Goal: Check status: Check status

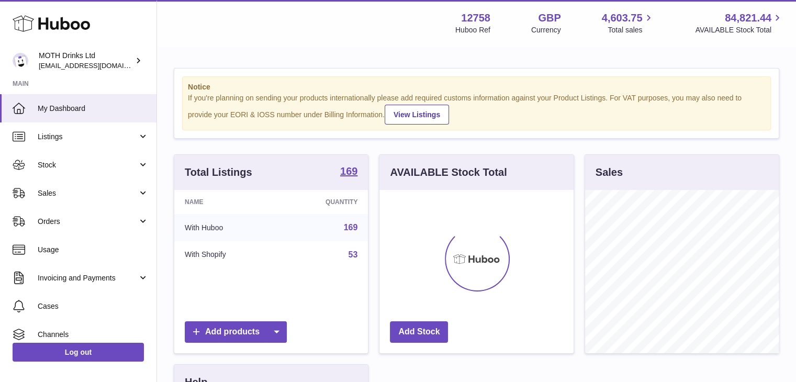
scroll to position [163, 194]
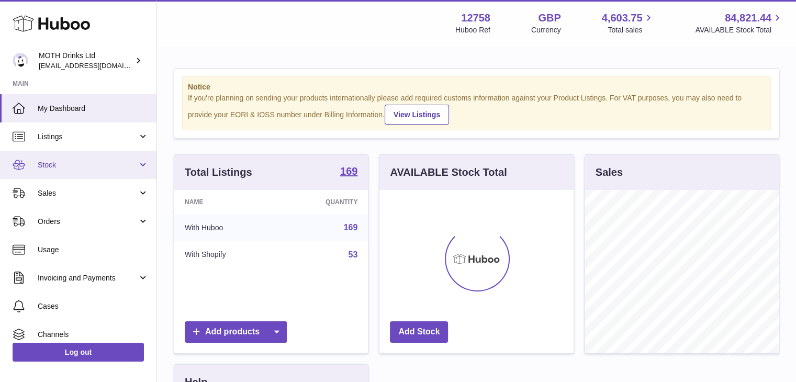
click at [101, 166] on span "Stock" at bounding box center [88, 165] width 100 height 10
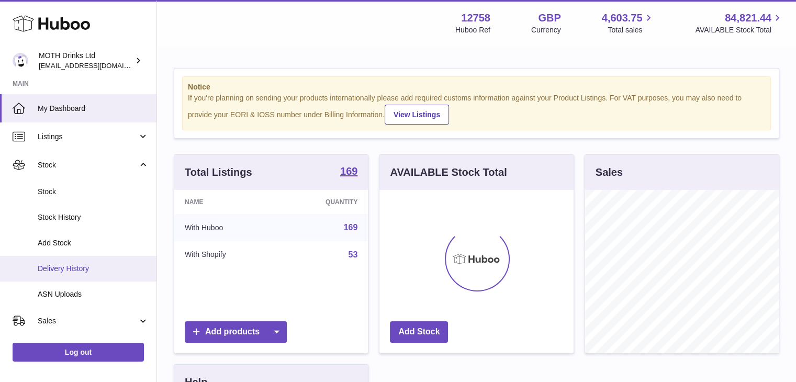
click at [77, 262] on link "Delivery History" at bounding box center [78, 269] width 157 height 26
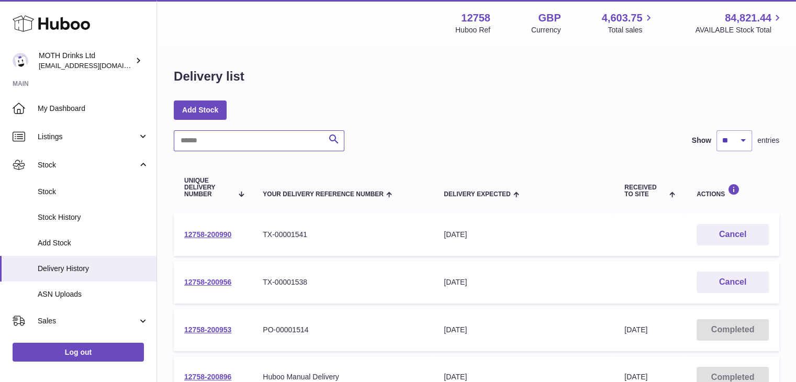
click at [277, 147] on input "text" at bounding box center [259, 140] width 171 height 21
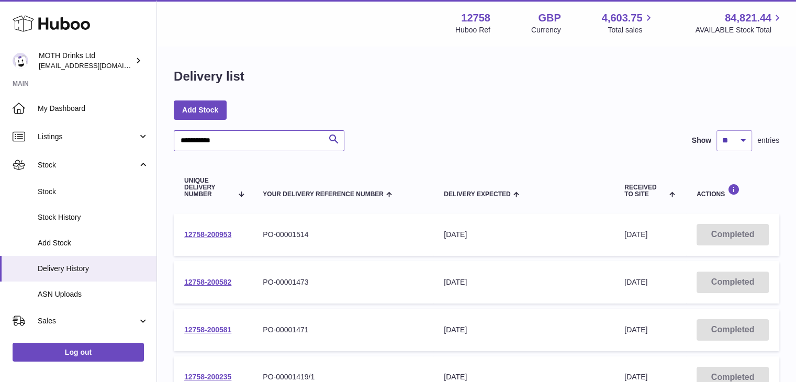
type input "**********"
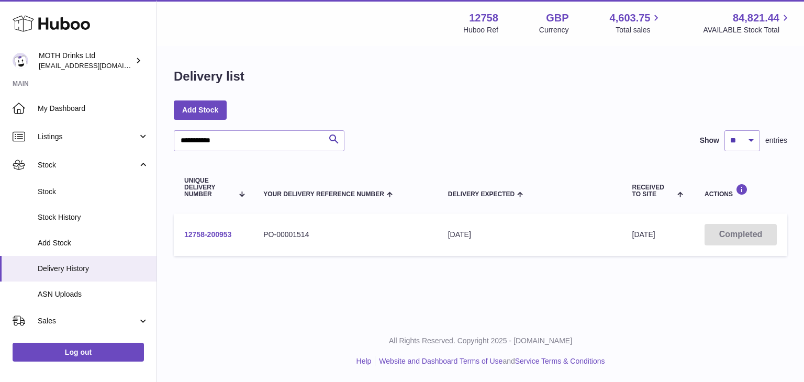
click at [208, 233] on link "12758-200953" at bounding box center [207, 234] width 47 height 8
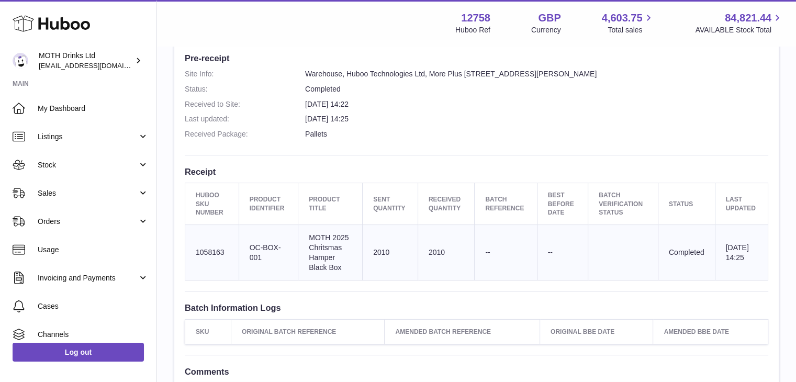
scroll to position [277, 0]
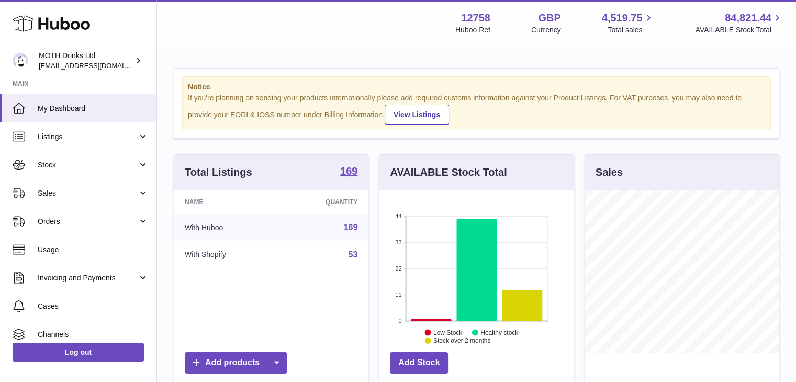
scroll to position [163, 194]
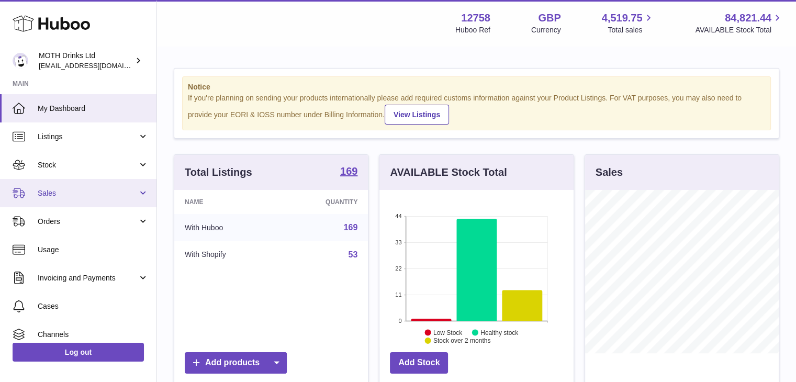
click at [71, 188] on span "Sales" at bounding box center [88, 193] width 100 height 10
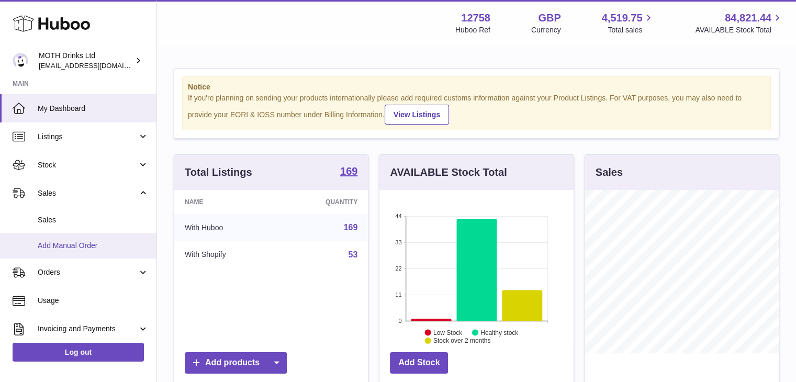
click at [75, 235] on link "Add Manual Order" at bounding box center [78, 246] width 157 height 26
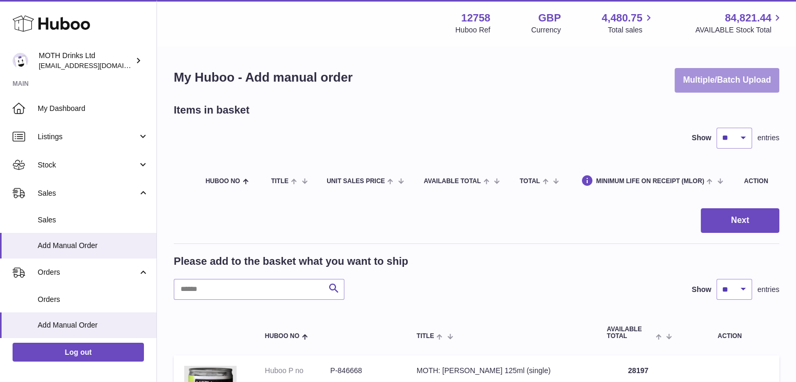
click at [696, 81] on button "Multiple/Batch Upload" at bounding box center [727, 80] width 105 height 25
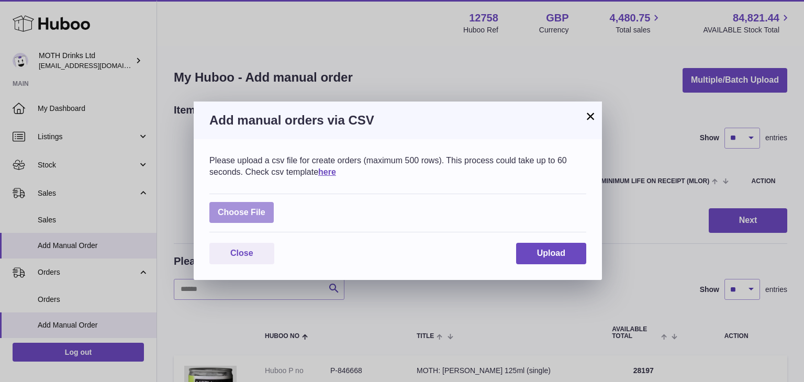
click at [254, 206] on label at bounding box center [241, 212] width 64 height 21
click at [265, 207] on input "file" at bounding box center [265, 207] width 1 height 1
type input "**********"
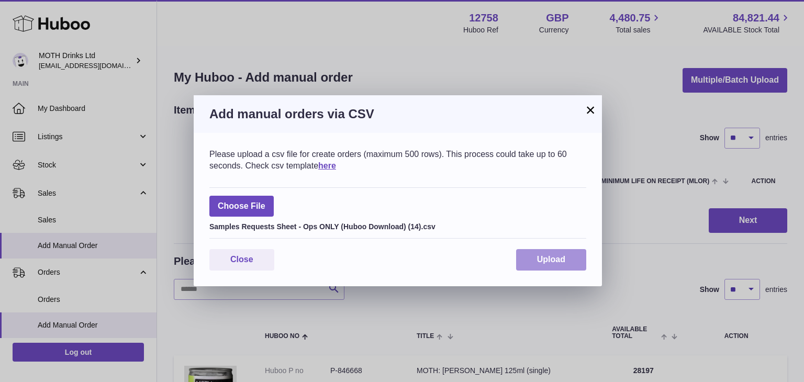
click at [540, 254] on button "Upload" at bounding box center [551, 259] width 70 height 21
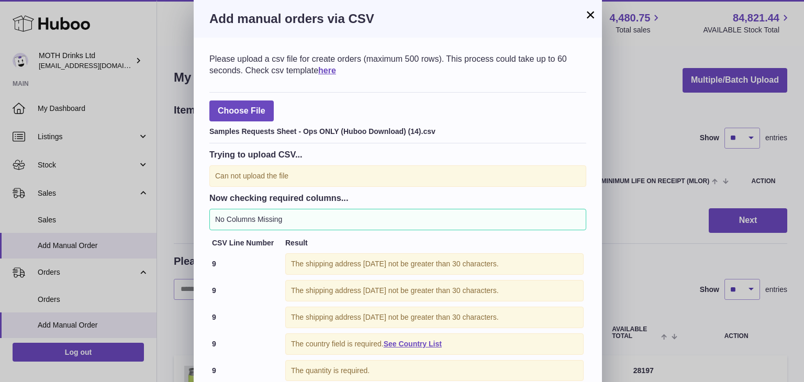
scroll to position [68, 0]
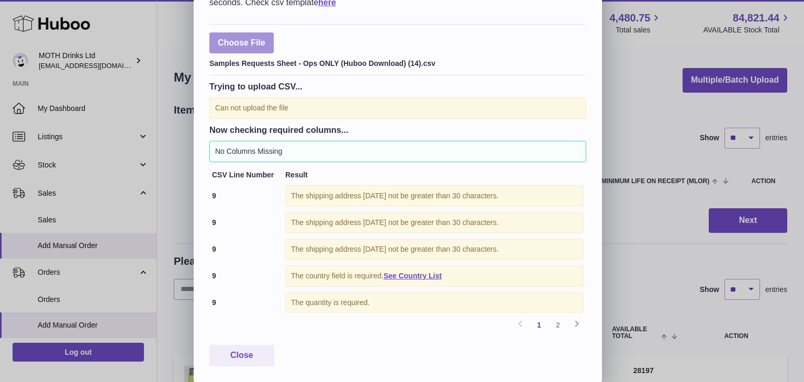
click at [248, 42] on label at bounding box center [241, 42] width 64 height 21
click at [265, 106] on input "file" at bounding box center [265, 106] width 1 height 1
type input "**********"
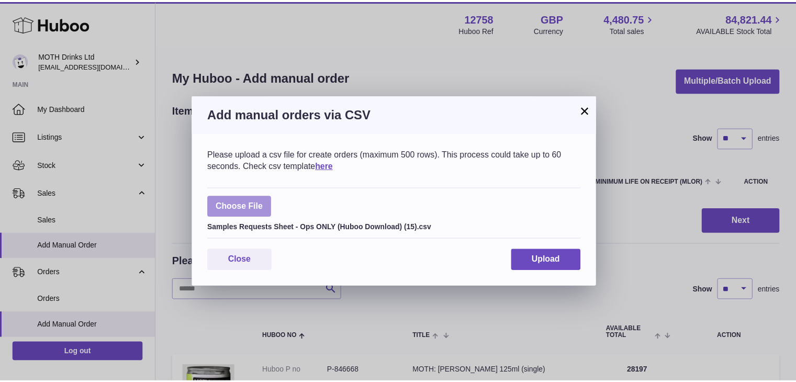
scroll to position [0, 0]
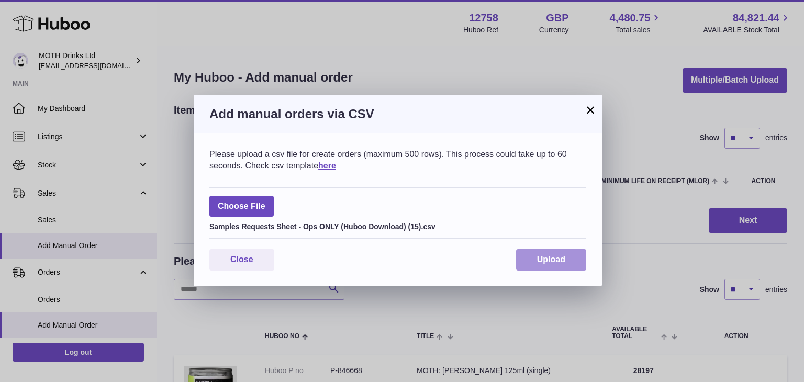
click at [545, 266] on button "Upload" at bounding box center [551, 259] width 70 height 21
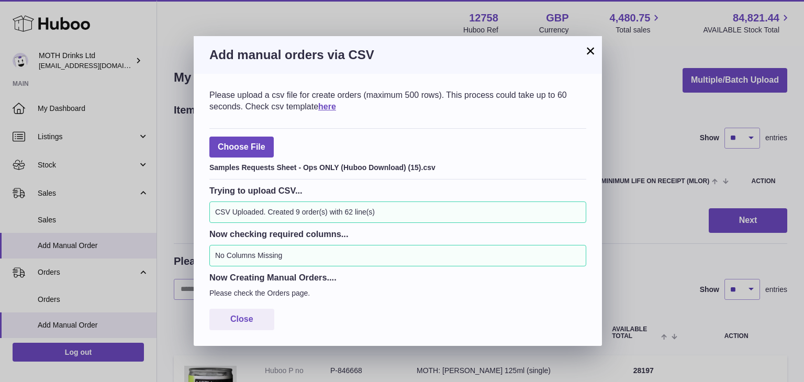
click at [593, 55] on button "×" at bounding box center [590, 50] width 13 height 13
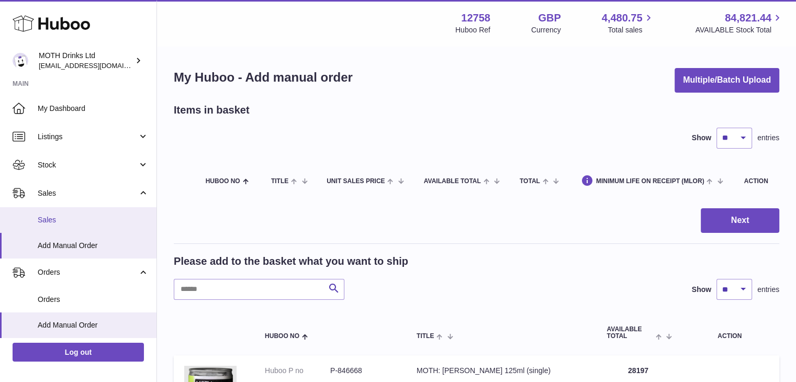
click at [90, 217] on span "Sales" at bounding box center [93, 220] width 111 height 10
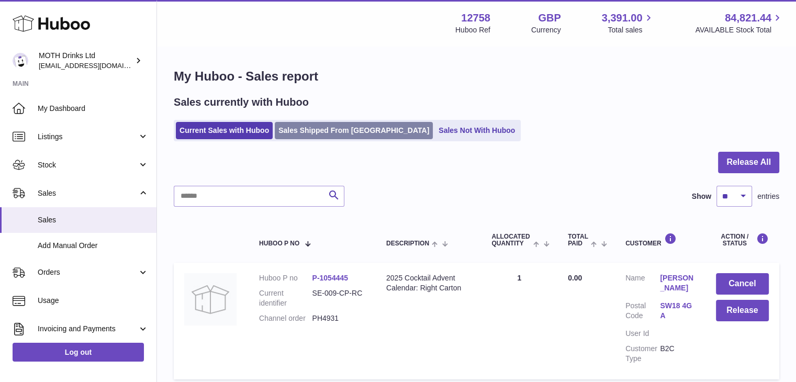
click at [308, 136] on link "Sales Shipped From [GEOGRAPHIC_DATA]" at bounding box center [354, 130] width 158 height 17
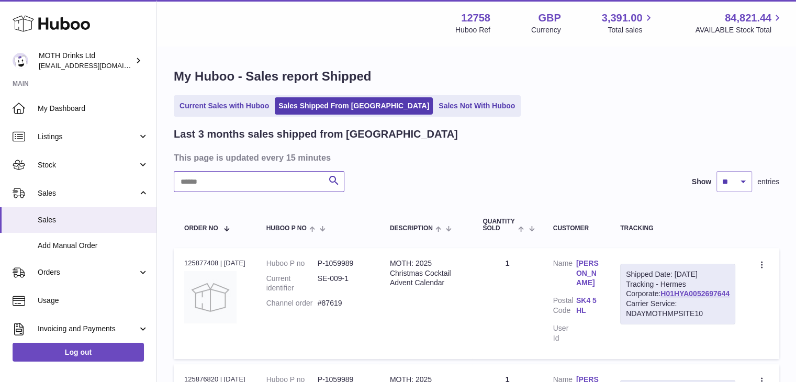
click at [243, 184] on input "text" at bounding box center [259, 181] width 171 height 21
paste input "******"
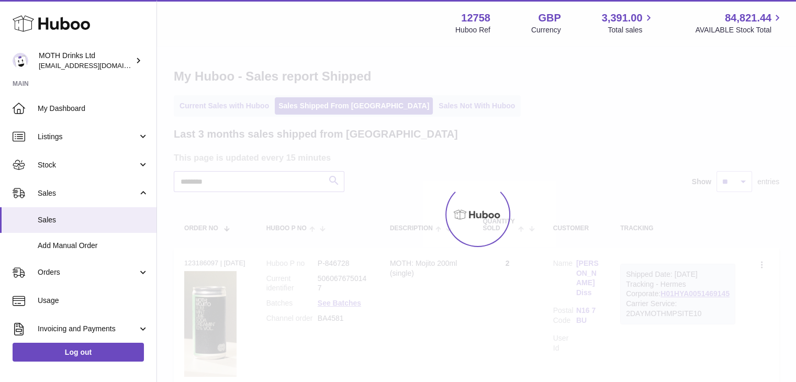
type input "********"
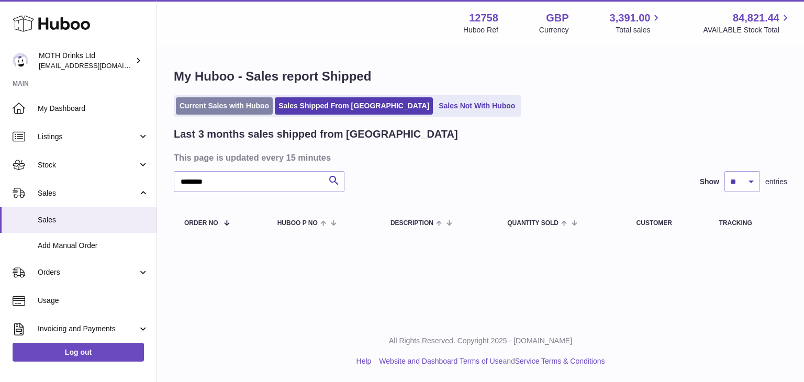
click at [214, 103] on link "Current Sales with Huboo" at bounding box center [224, 105] width 97 height 17
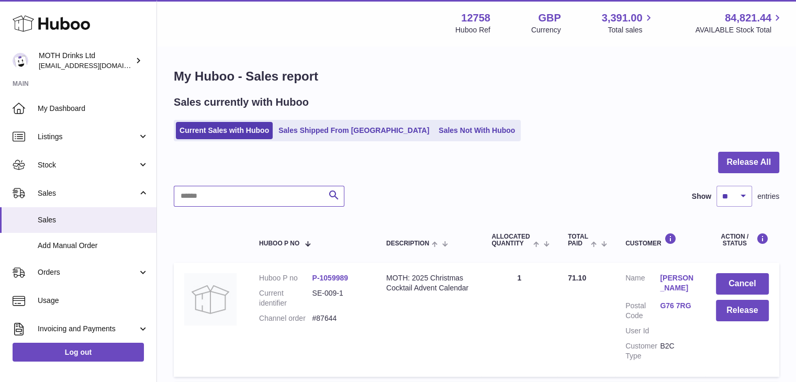
click at [232, 203] on input "text" at bounding box center [259, 196] width 171 height 21
paste input "******"
type input "********"
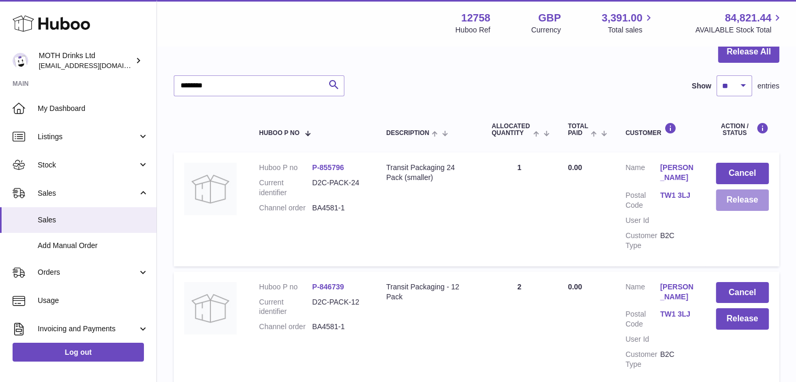
click at [739, 202] on button "Release" at bounding box center [742, 199] width 53 height 21
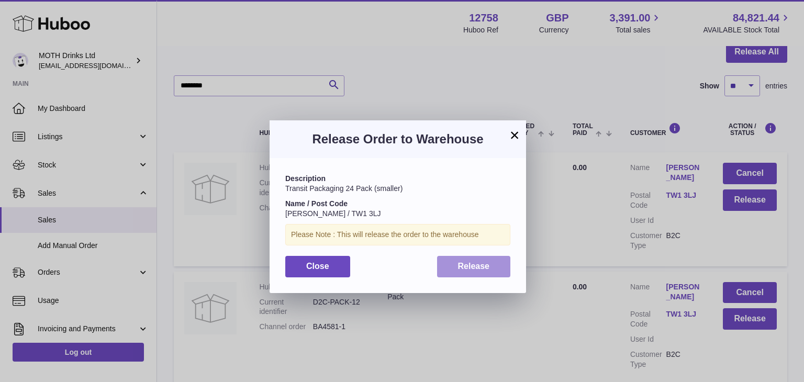
click at [448, 267] on button "Release" at bounding box center [474, 266] width 74 height 21
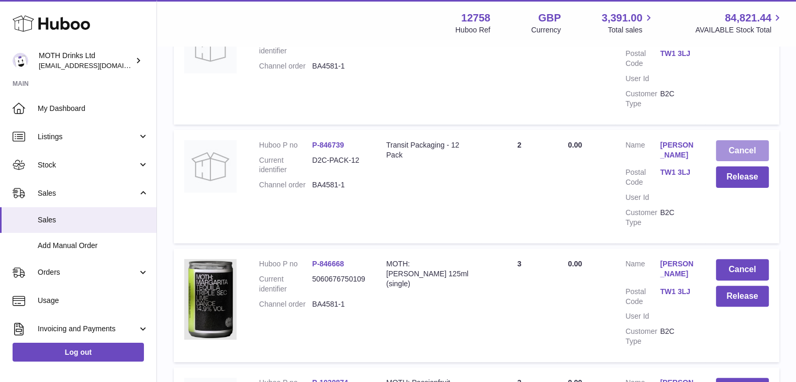
scroll to position [253, 0]
click at [726, 176] on button "Release" at bounding box center [742, 176] width 53 height 21
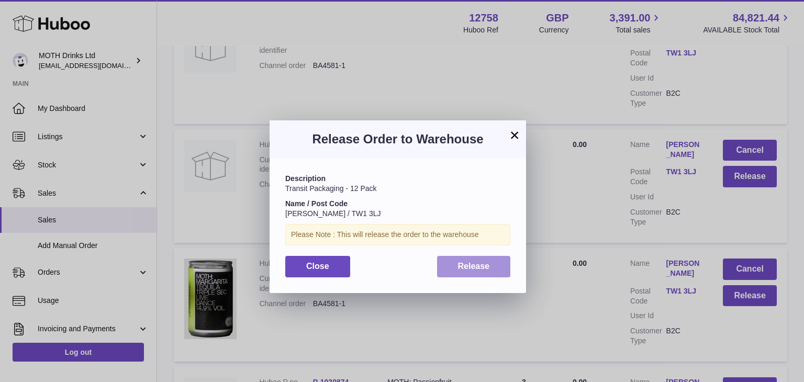
click at [483, 271] on button "Release" at bounding box center [474, 266] width 74 height 21
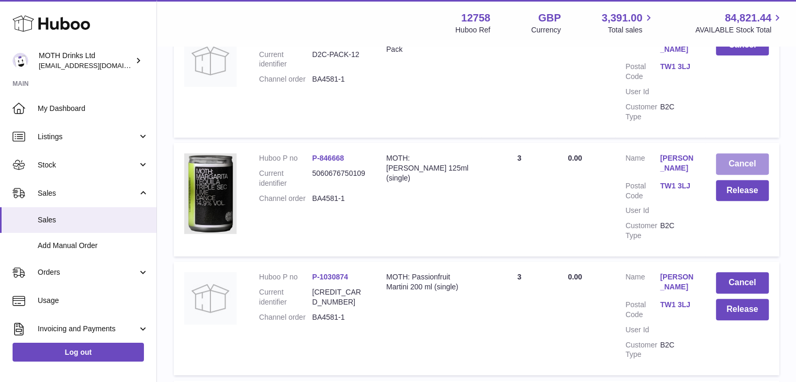
scroll to position [365, 0]
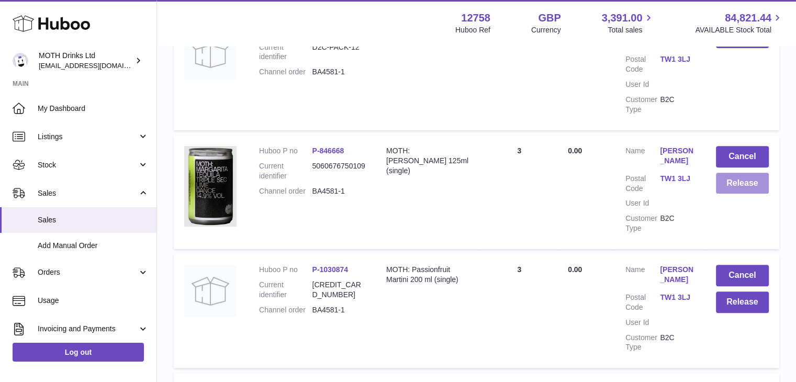
click at [733, 185] on button "Release" at bounding box center [742, 183] width 53 height 21
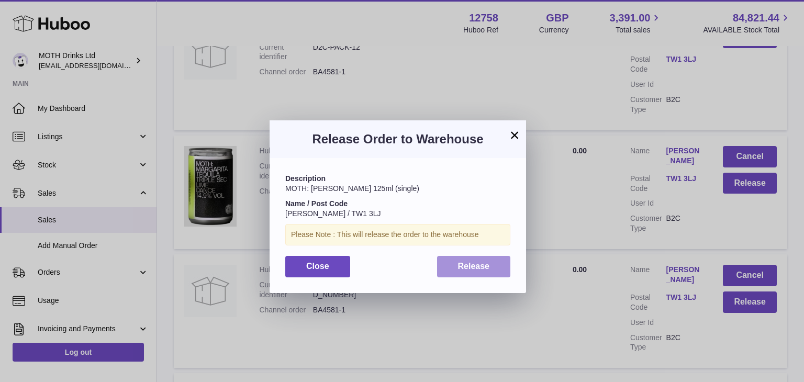
click at [460, 264] on span "Release" at bounding box center [474, 266] width 32 height 9
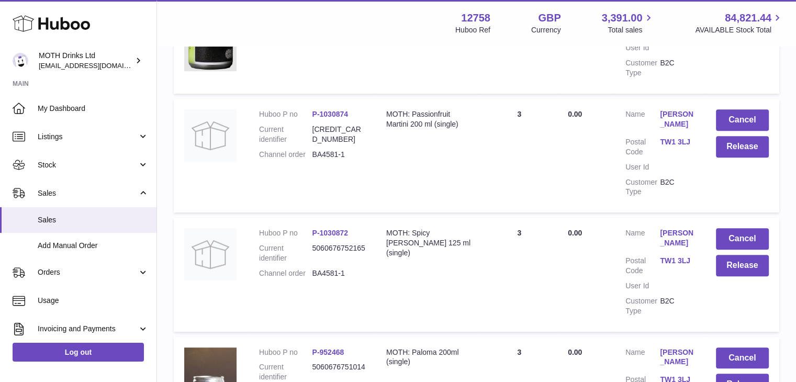
scroll to position [526, 0]
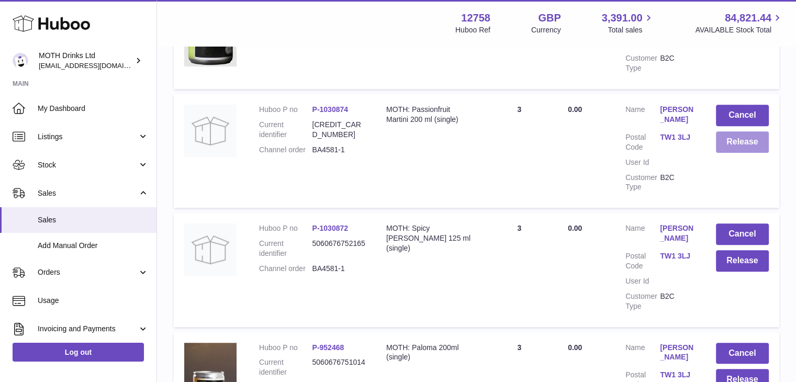
click at [729, 140] on button "Release" at bounding box center [742, 141] width 53 height 21
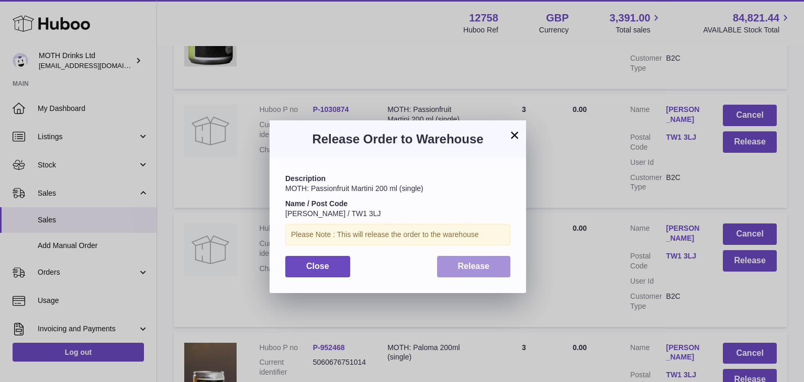
click at [455, 260] on button "Release" at bounding box center [474, 266] width 74 height 21
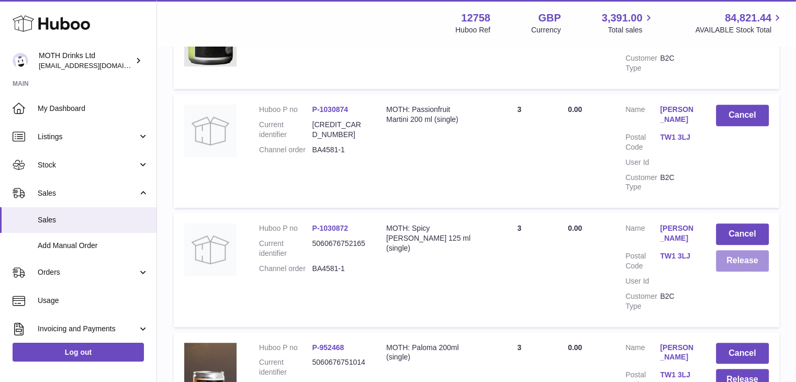
click at [737, 262] on button "Release" at bounding box center [742, 260] width 53 height 21
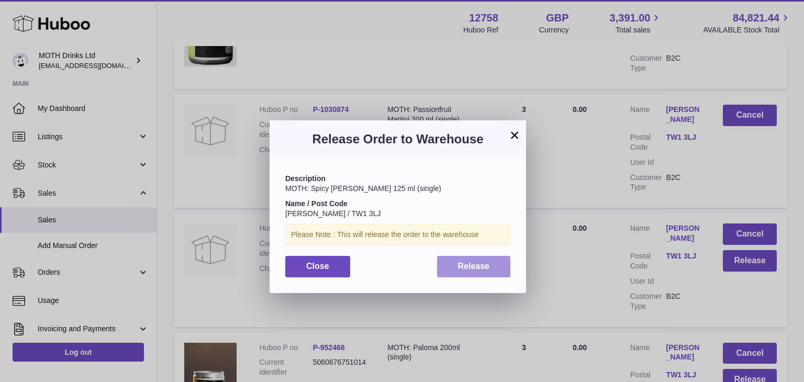
click at [466, 273] on button "Release" at bounding box center [474, 266] width 74 height 21
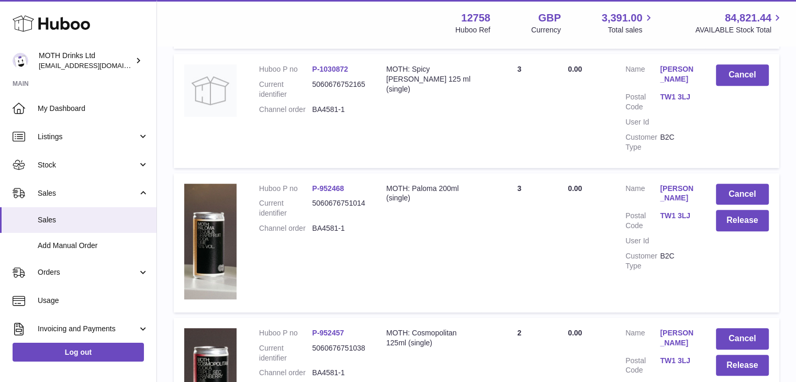
scroll to position [697, 0]
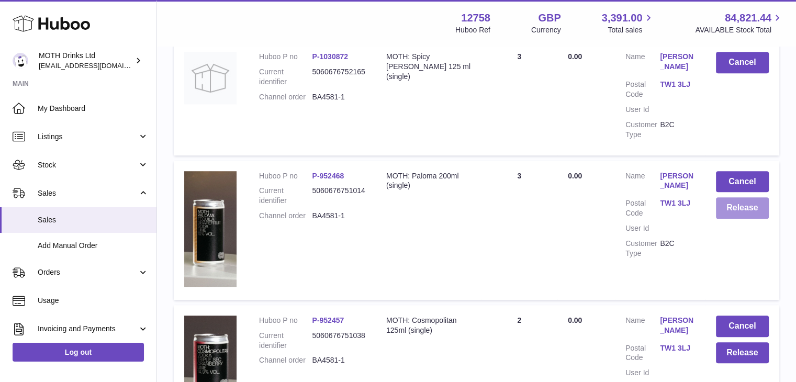
click at [740, 202] on button "Release" at bounding box center [742, 207] width 53 height 21
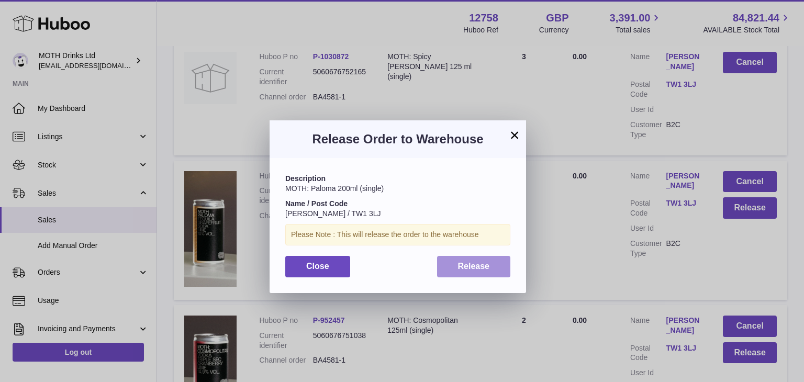
click at [473, 260] on button "Release" at bounding box center [474, 266] width 74 height 21
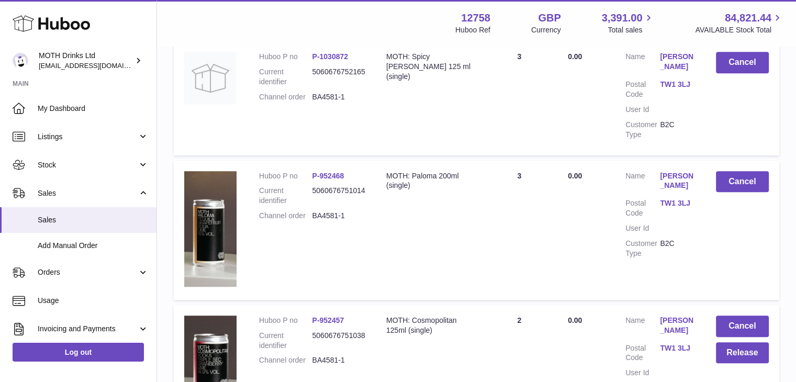
scroll to position [846, 0]
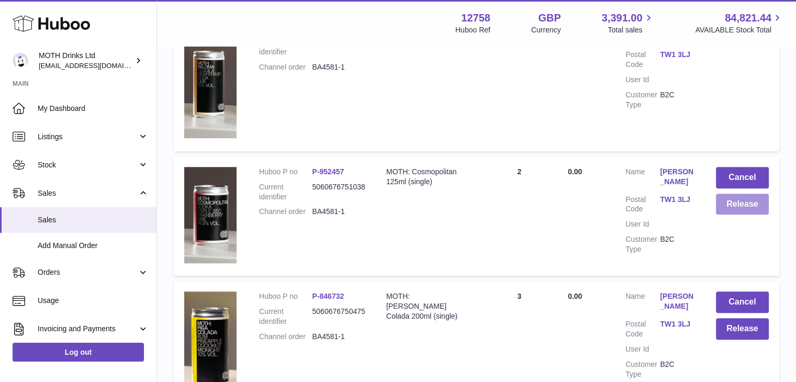
click at [751, 205] on button "Release" at bounding box center [742, 204] width 53 height 21
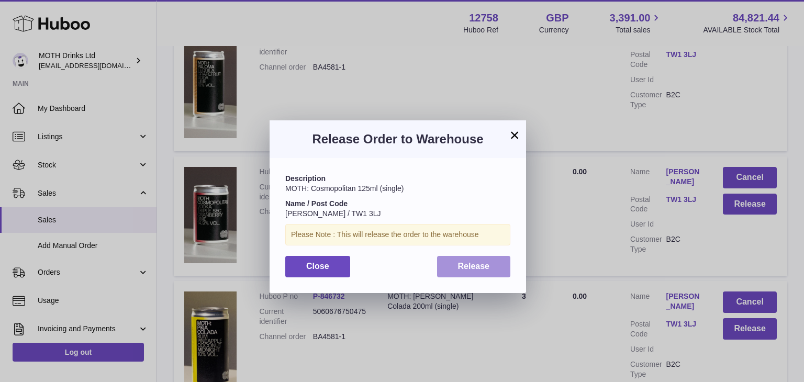
click at [465, 265] on span "Release" at bounding box center [474, 266] width 32 height 9
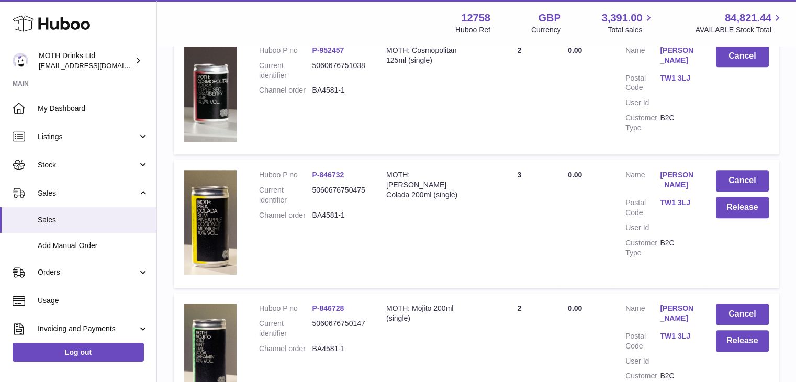
scroll to position [968, 0]
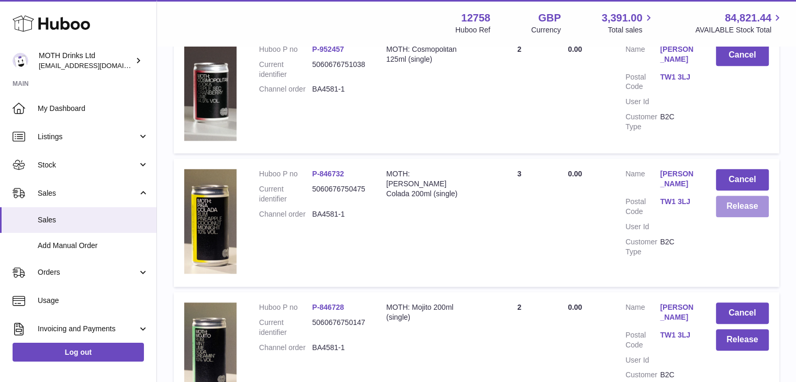
click at [744, 199] on button "Release" at bounding box center [742, 206] width 53 height 21
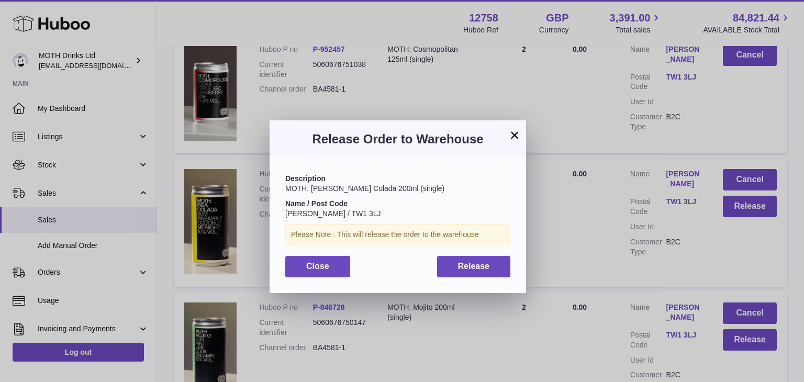
click at [463, 251] on div "Description MOTH: Pina Colada 200ml (single) Name / Post Code Rosie Smith / TW1…" at bounding box center [398, 225] width 257 height 135
click at [461, 267] on span "Release" at bounding box center [474, 266] width 32 height 9
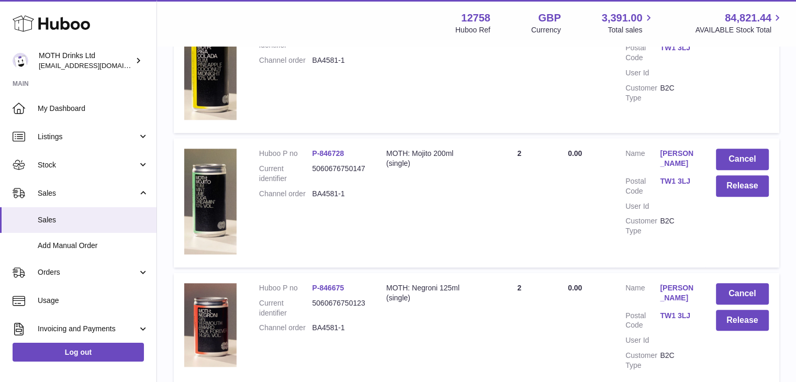
scroll to position [1125, 0]
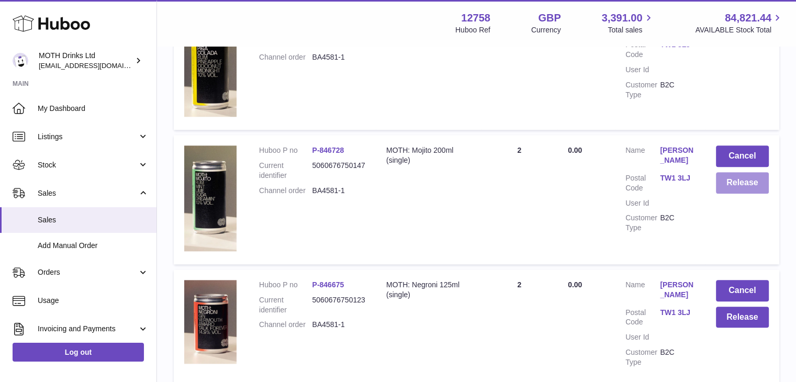
click at [748, 185] on button "Release" at bounding box center [742, 182] width 53 height 21
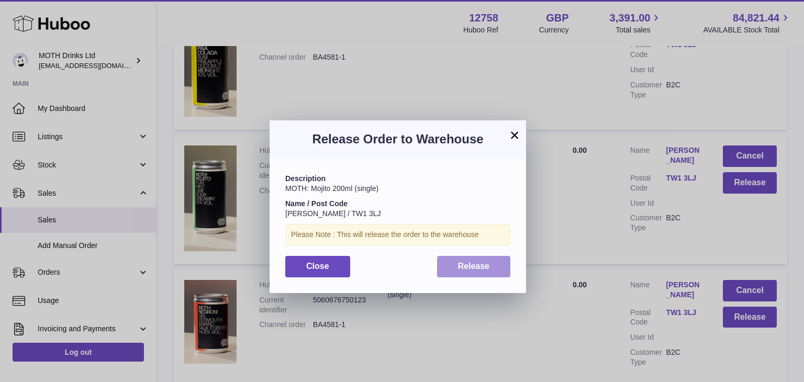
click at [485, 271] on button "Release" at bounding box center [474, 266] width 74 height 21
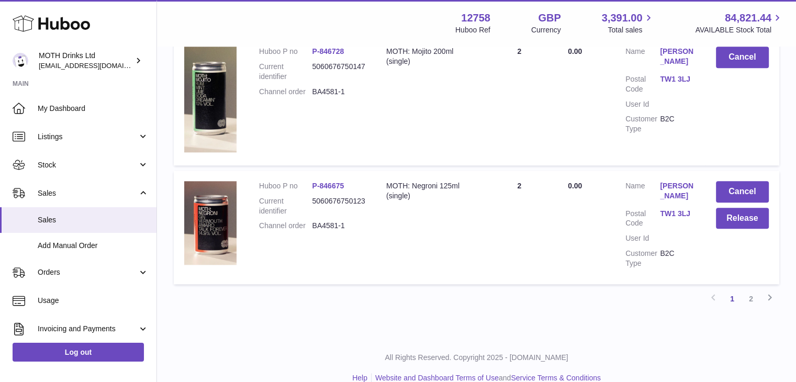
scroll to position [1226, 0]
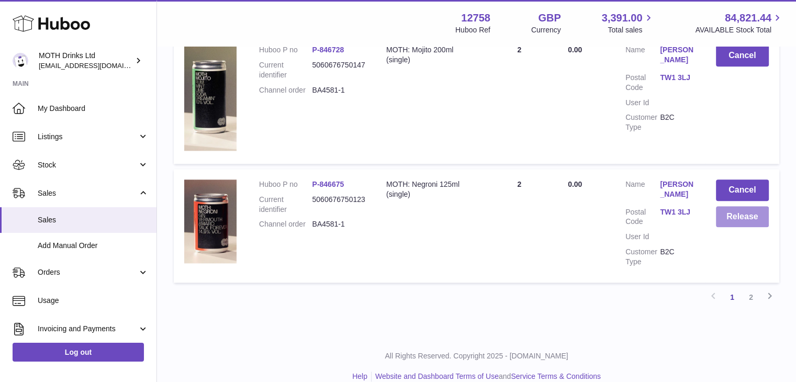
click at [718, 218] on button "Release" at bounding box center [742, 216] width 53 height 21
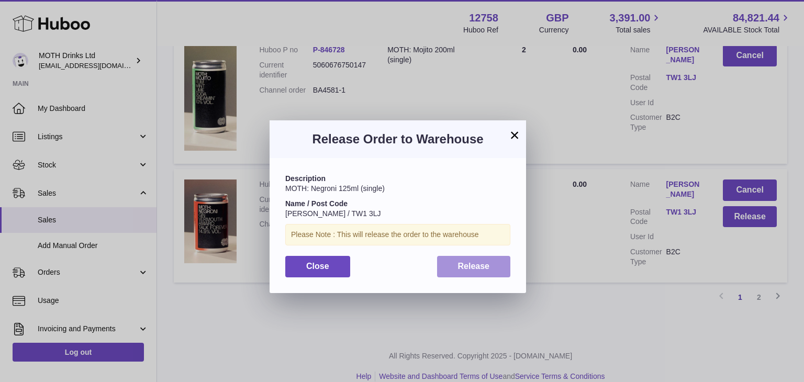
click at [486, 263] on span "Release" at bounding box center [474, 266] width 32 height 9
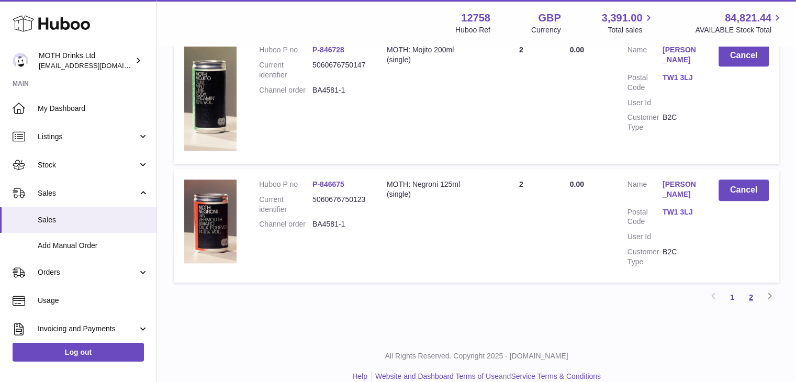
click at [747, 292] on link "2" at bounding box center [751, 297] width 19 height 19
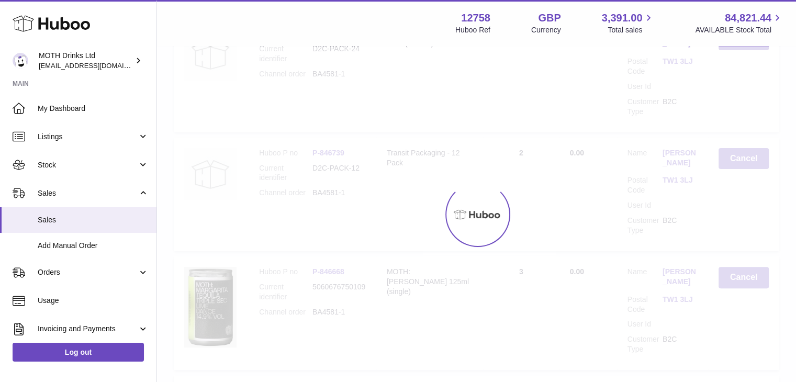
click at [748, 292] on div at bounding box center [476, 214] width 639 height 335
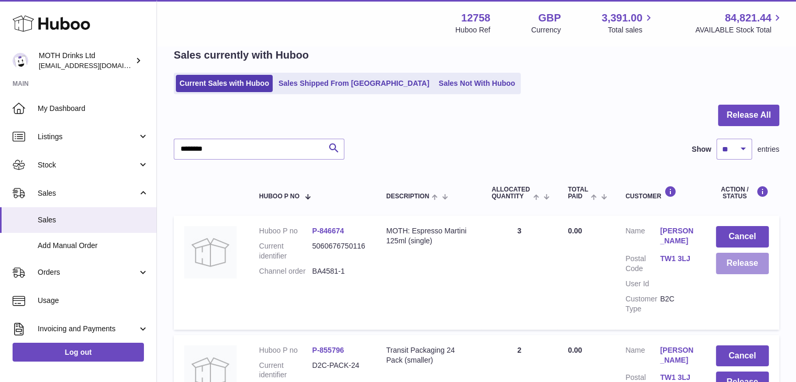
click at [730, 262] on button "Release" at bounding box center [742, 263] width 53 height 21
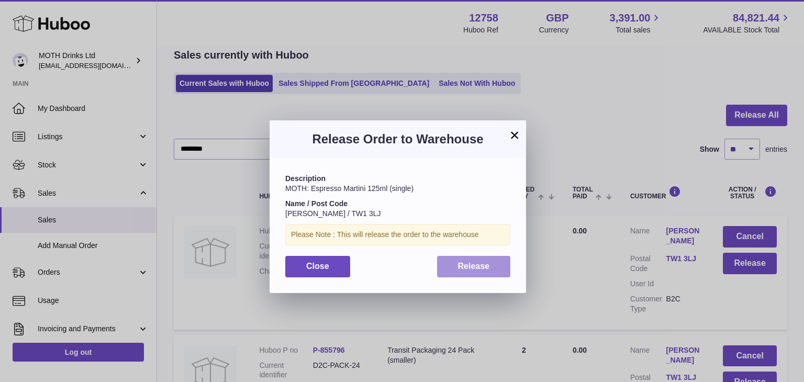
click at [476, 267] on span "Release" at bounding box center [474, 266] width 32 height 9
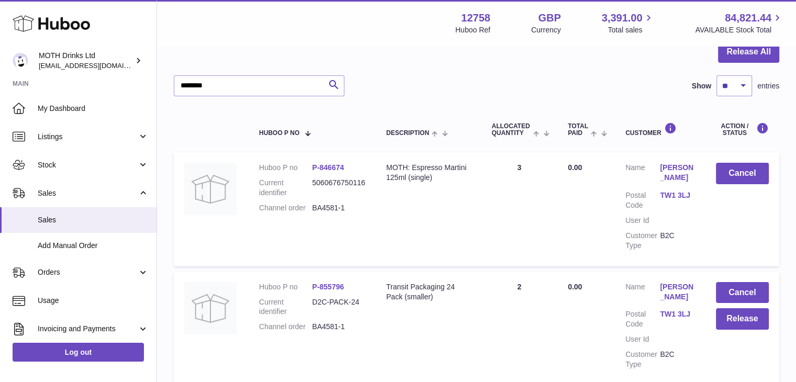
scroll to position [125, 0]
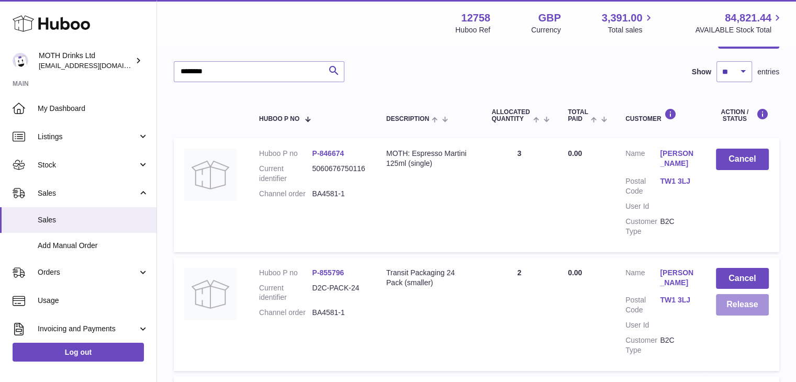
click at [737, 296] on button "Release" at bounding box center [742, 304] width 53 height 21
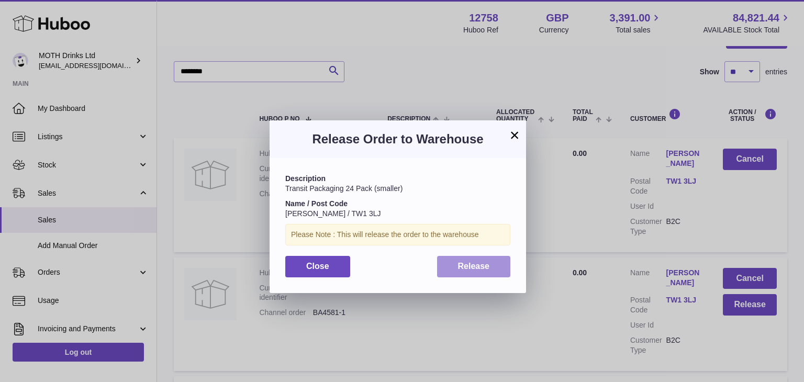
click at [474, 263] on span "Release" at bounding box center [474, 266] width 32 height 9
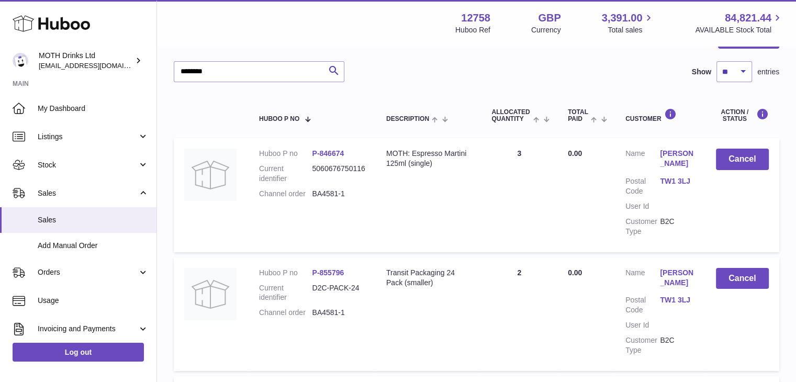
click at [608, 238] on td "Total Paid 0.00" at bounding box center [587, 195] width 58 height 114
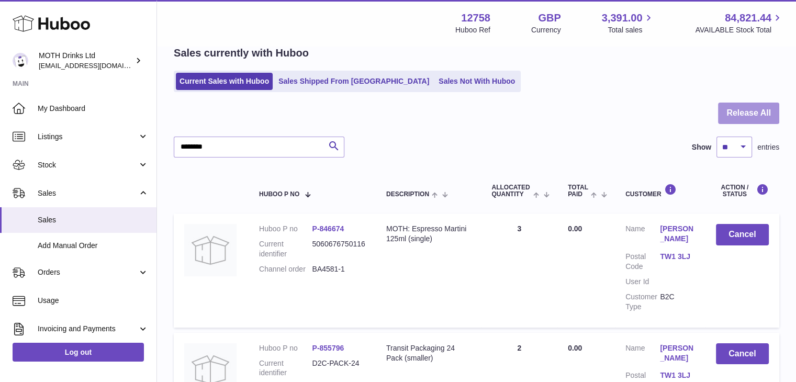
click at [729, 113] on button "Release All" at bounding box center [748, 113] width 61 height 21
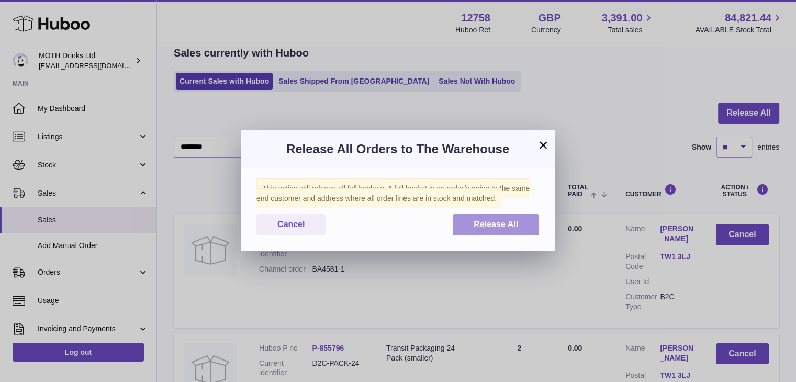
click at [494, 225] on span "Release All" at bounding box center [496, 224] width 44 height 9
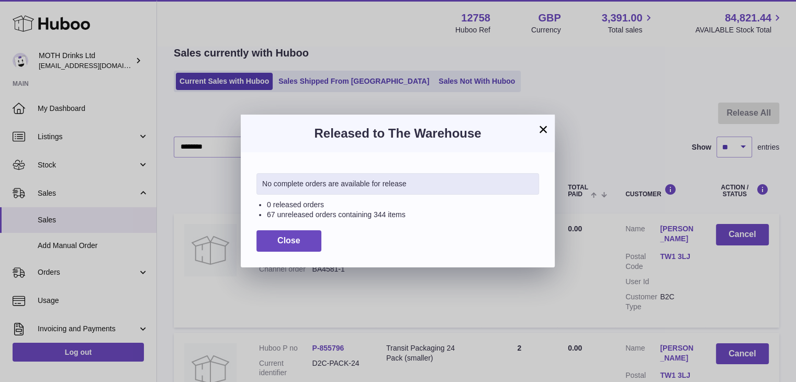
click at [545, 129] on button "×" at bounding box center [543, 129] width 13 height 13
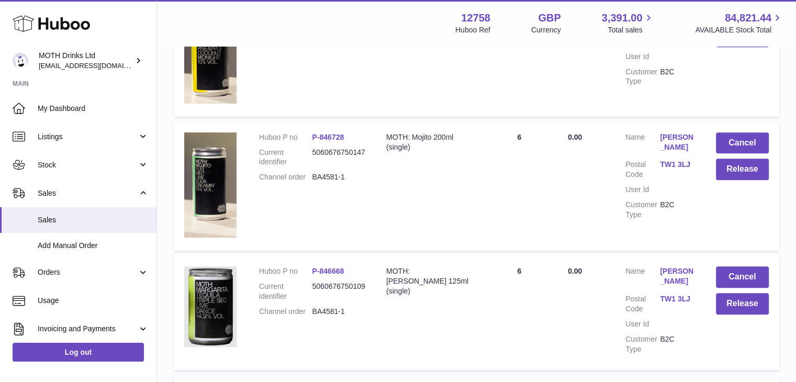
scroll to position [632, 0]
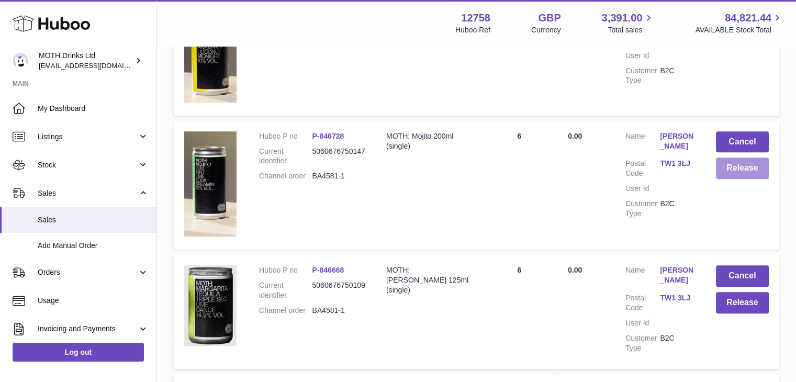
click at [737, 171] on button "Release" at bounding box center [742, 168] width 53 height 21
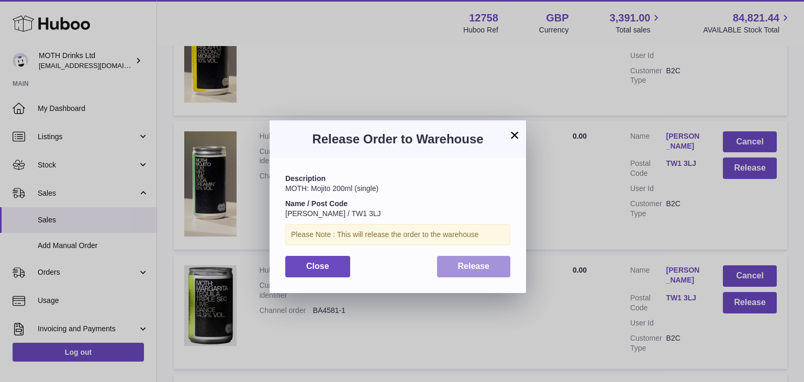
click at [493, 264] on button "Release" at bounding box center [474, 266] width 74 height 21
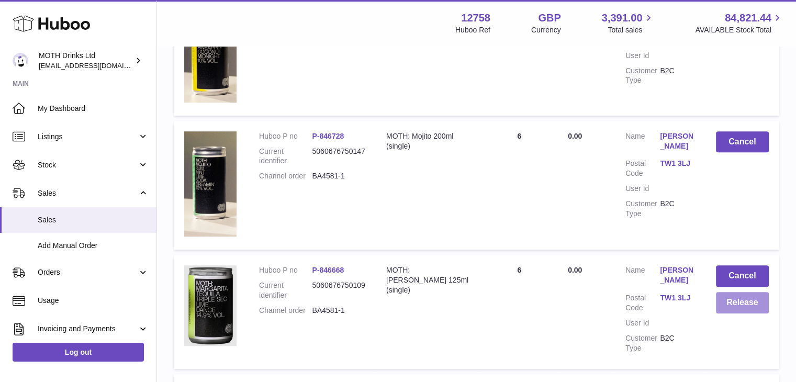
click at [745, 303] on button "Release" at bounding box center [742, 302] width 53 height 21
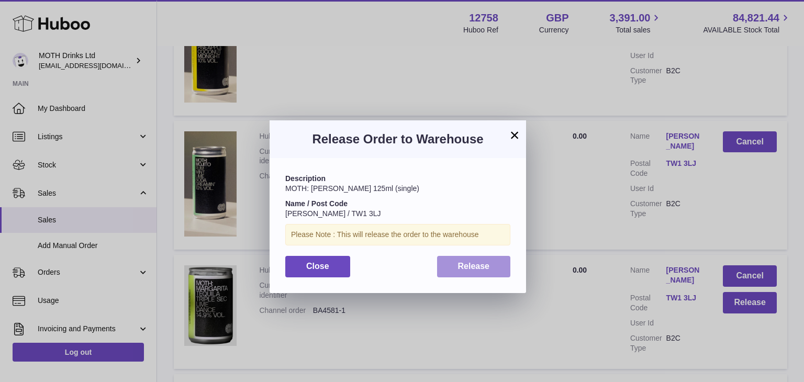
click at [481, 271] on span "Release" at bounding box center [474, 266] width 32 height 9
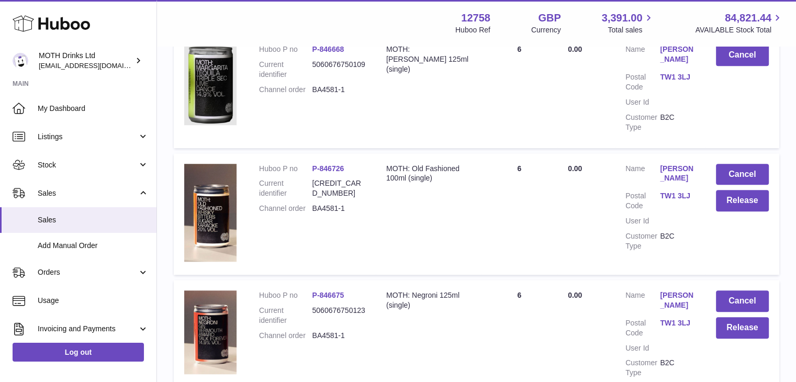
scroll to position [854, 0]
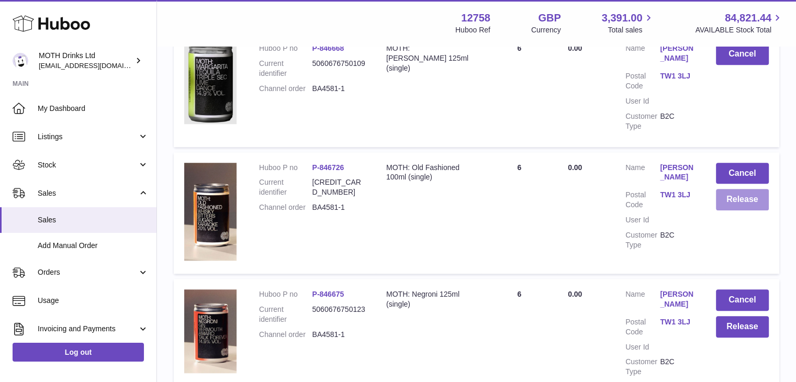
click at [742, 191] on button "Release" at bounding box center [742, 199] width 53 height 21
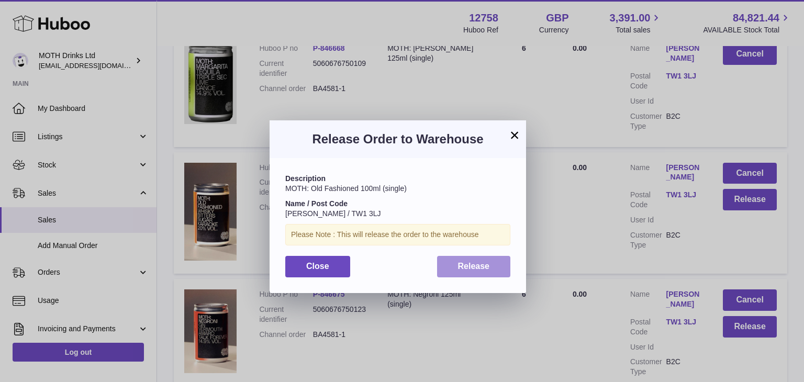
click at [480, 273] on button "Release" at bounding box center [474, 266] width 74 height 21
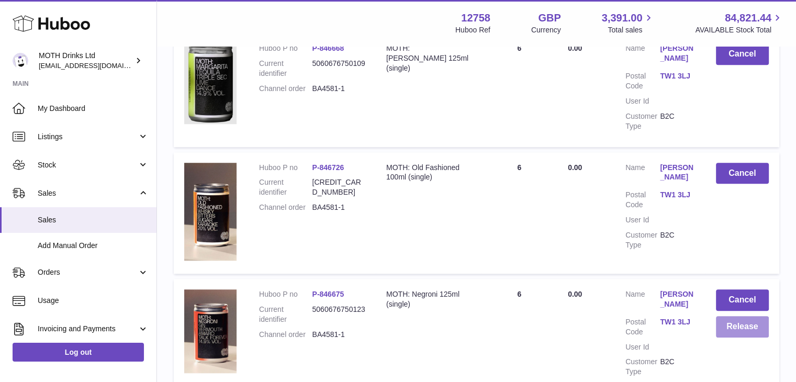
click at [744, 327] on button "Release" at bounding box center [742, 326] width 53 height 21
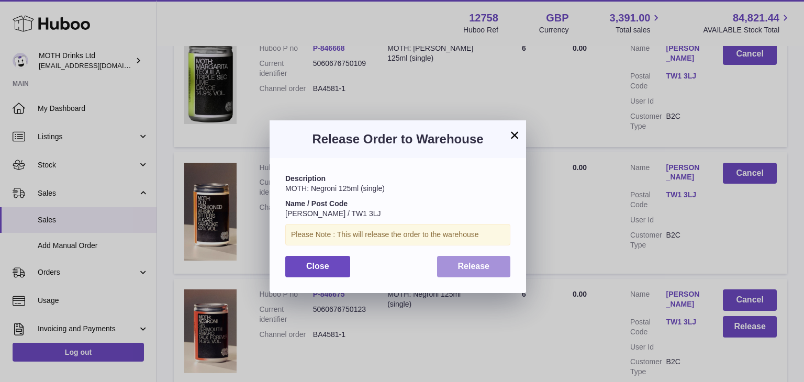
click at [483, 269] on span "Release" at bounding box center [474, 266] width 32 height 9
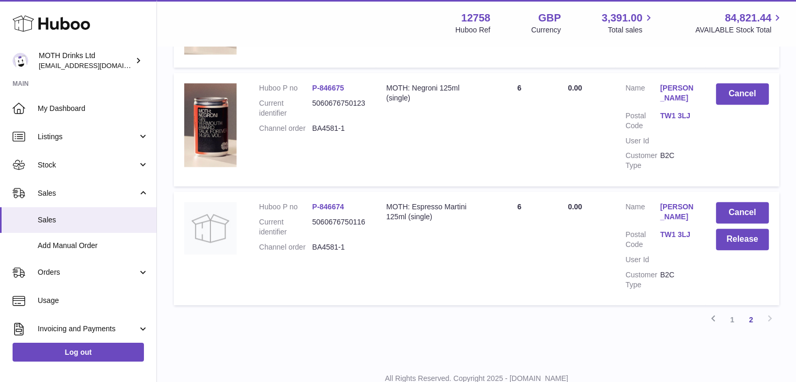
scroll to position [1067, 0]
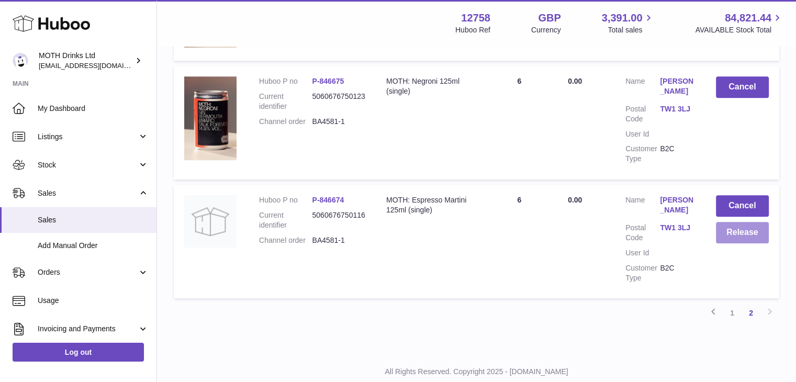
click at [723, 238] on button "Release" at bounding box center [742, 232] width 53 height 21
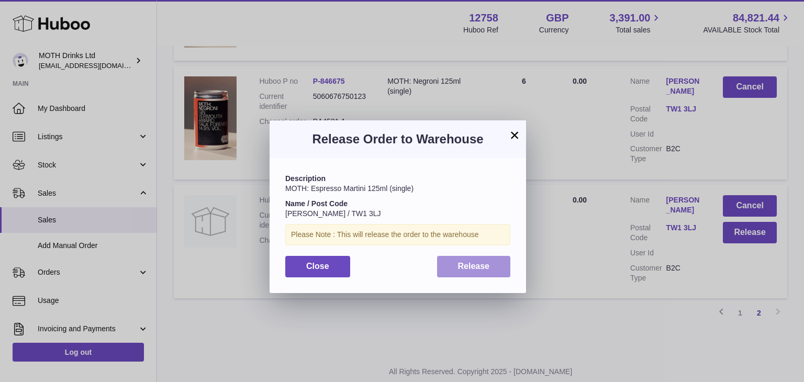
click at [498, 271] on button "Release" at bounding box center [474, 266] width 74 height 21
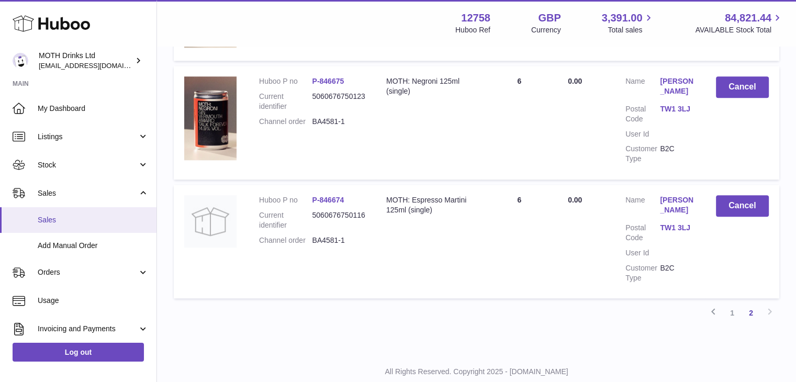
click at [63, 215] on span "Sales" at bounding box center [93, 220] width 111 height 10
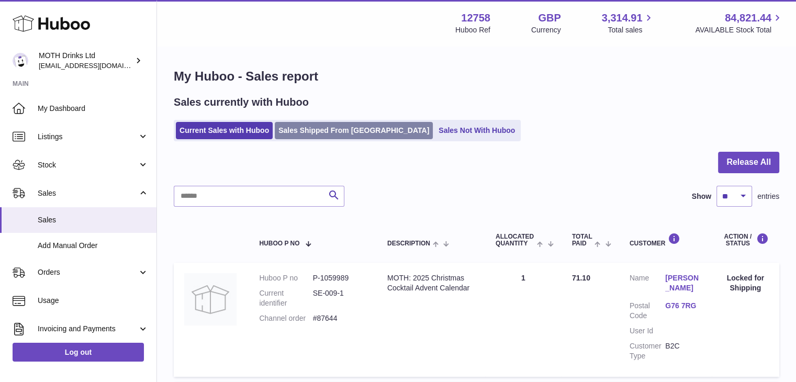
click at [296, 127] on link "Sales Shipped From [GEOGRAPHIC_DATA]" at bounding box center [354, 130] width 158 height 17
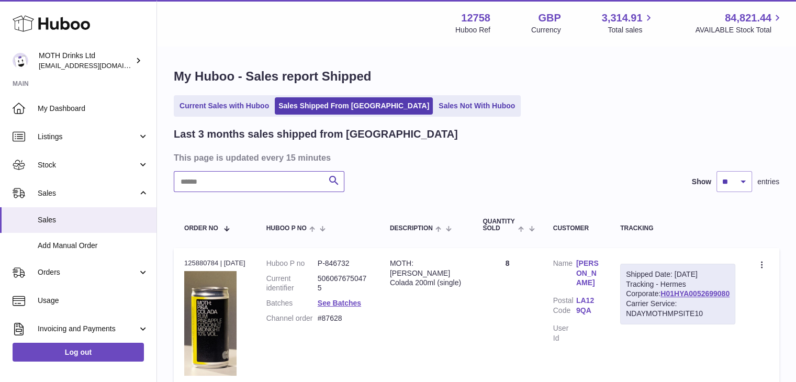
click at [246, 176] on input "text" at bounding box center [259, 181] width 171 height 21
paste input "**********"
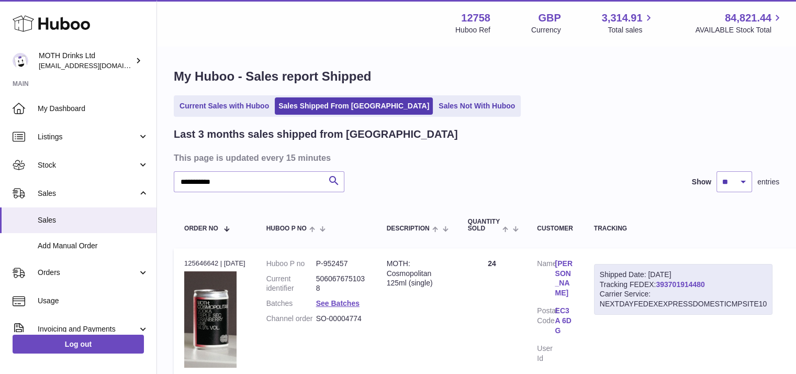
click at [686, 284] on link "393701914480" at bounding box center [680, 284] width 49 height 8
drag, startPoint x: 236, startPoint y: 177, endPoint x: 184, endPoint y: 173, distance: 52.0
click at [184, 173] on input "**********" at bounding box center [259, 181] width 171 height 21
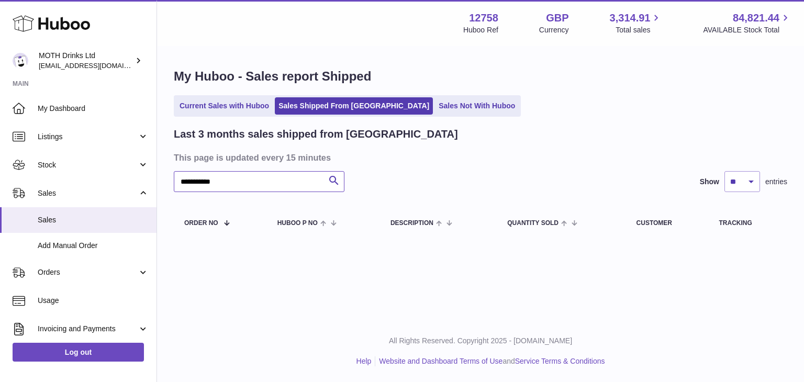
drag, startPoint x: 251, startPoint y: 185, endPoint x: 164, endPoint y: 195, distance: 87.4
click at [164, 195] on div "**********" at bounding box center [480, 155] width 647 height 216
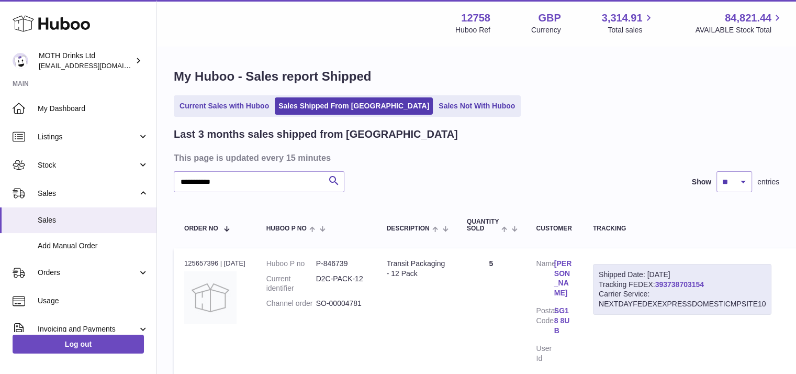
click at [684, 281] on link "393738703154" at bounding box center [679, 284] width 49 height 8
drag, startPoint x: 231, startPoint y: 179, endPoint x: 169, endPoint y: 179, distance: 62.8
click at [169, 179] on div "**********" at bounding box center [476, 363] width 639 height 632
paste input "text"
click at [691, 280] on link "393763167160" at bounding box center [680, 284] width 49 height 8
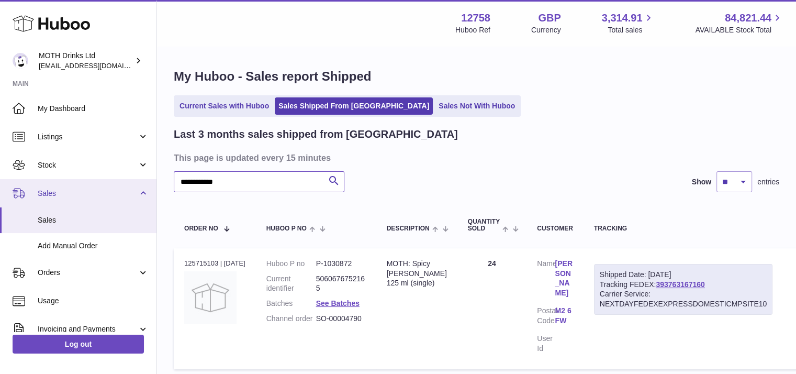
drag, startPoint x: 253, startPoint y: 183, endPoint x: 149, endPoint y: 182, distance: 104.7
click at [149, 182] on div "**********" at bounding box center [398, 354] width 796 height 709
paste input "text"
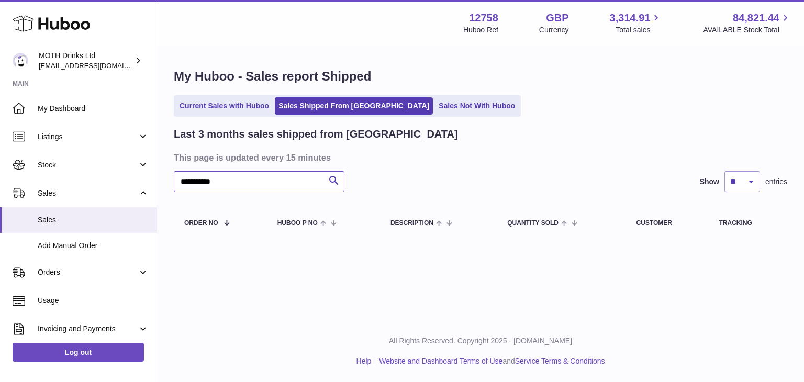
type input "**********"
